Goal: Find contact information: Find contact information

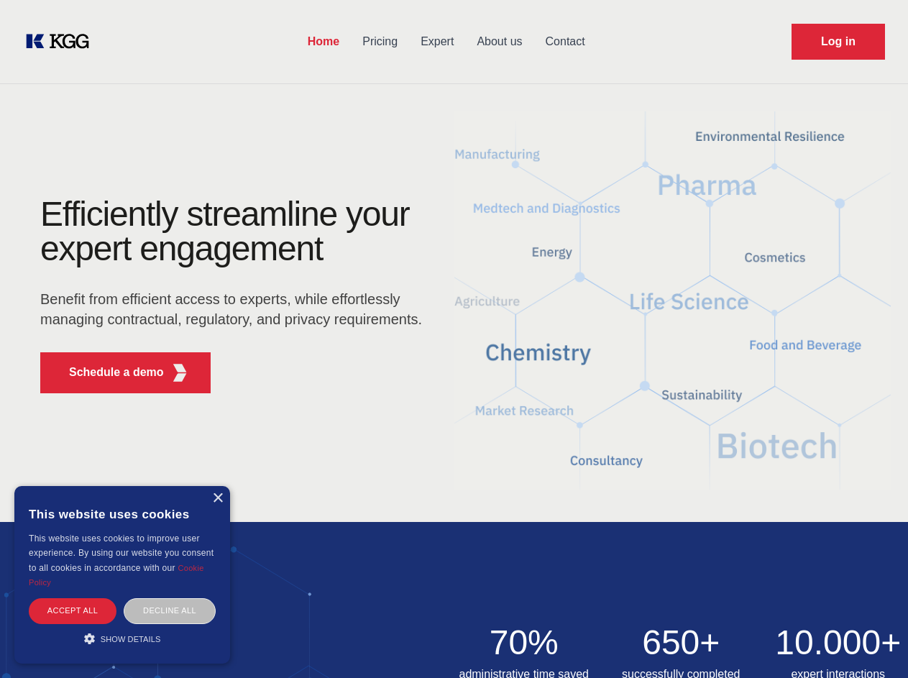
click at [454, 339] on div "Efficiently streamline your expert engagement Benefit from efficient access to …" at bounding box center [235, 301] width 437 height 208
click at [108, 372] on p "Schedule a demo" at bounding box center [116, 372] width 95 height 17
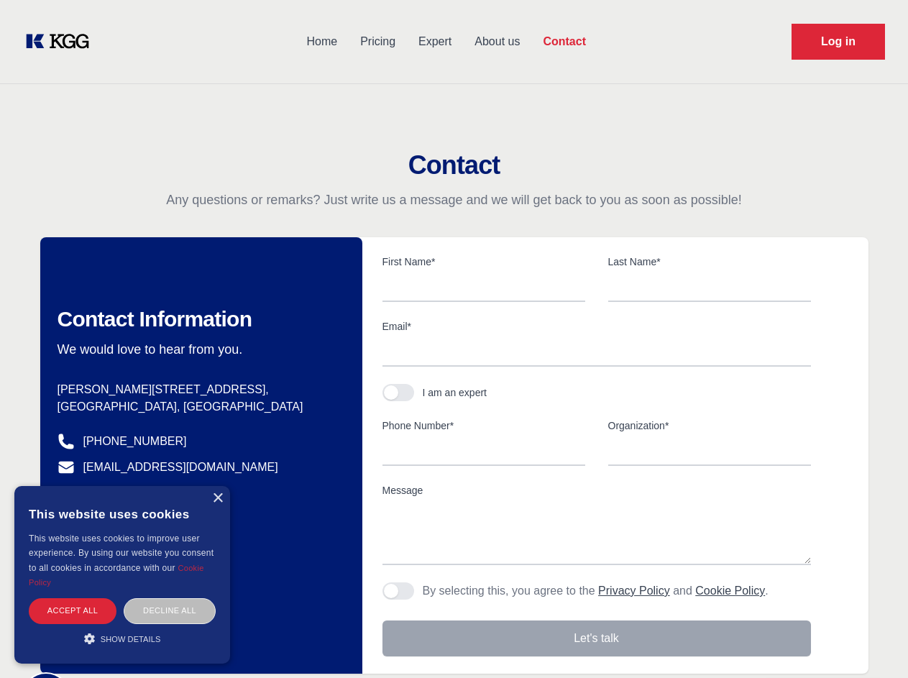
click at [217, 498] on div "× This website uses cookies This website uses cookies to improve user experienc…" at bounding box center [122, 575] width 216 height 178
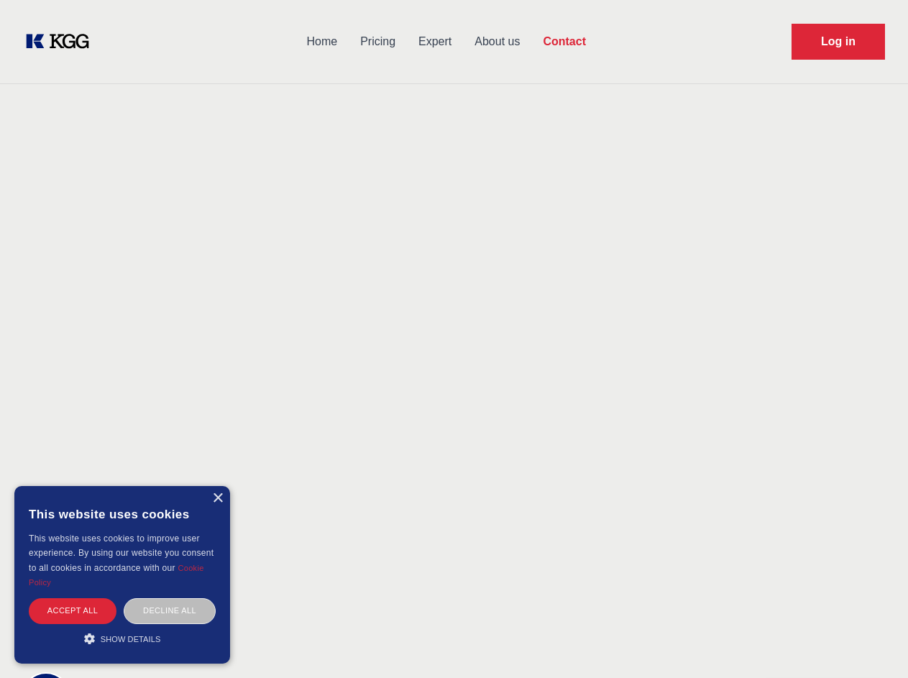
click at [73, 610] on div "Accept all" at bounding box center [73, 610] width 88 height 25
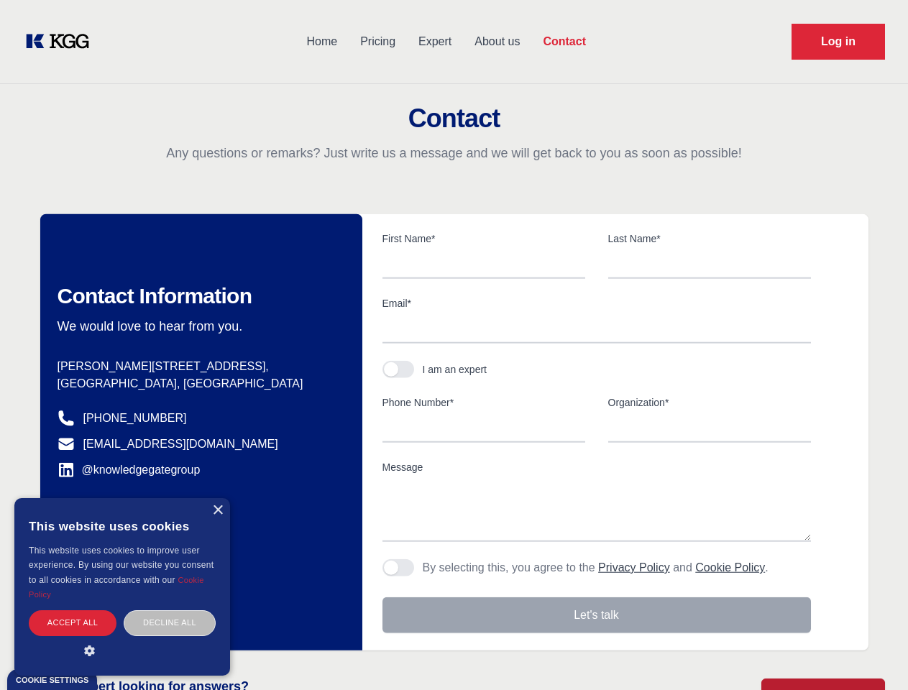
click at [170, 610] on div "Decline all" at bounding box center [170, 622] width 92 height 25
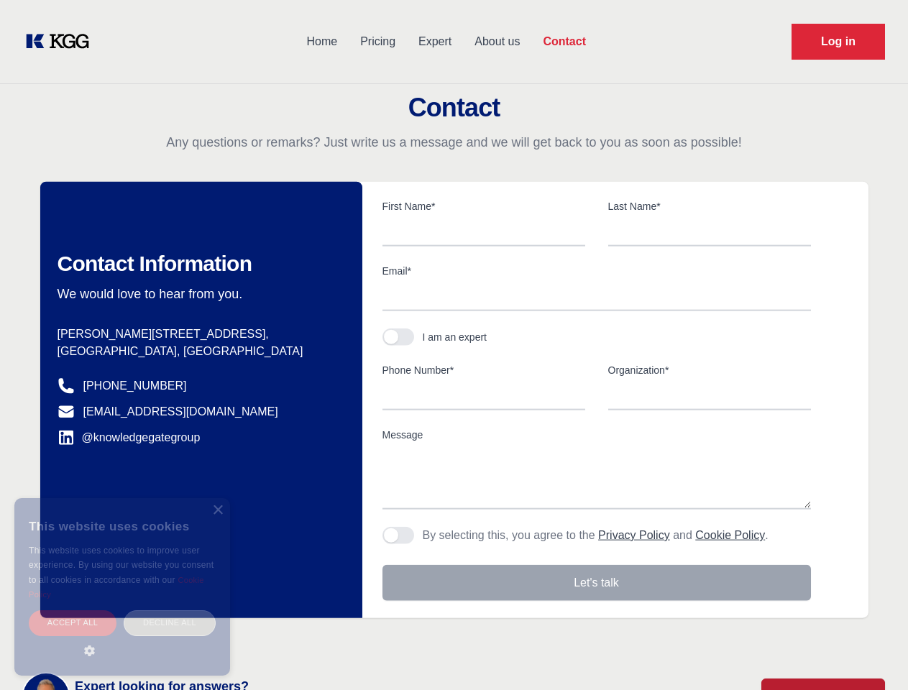
click at [122, 638] on main "Contact Any questions or remarks? Just write us a message and we will get back …" at bounding box center [454, 374] width 908 height 748
